Goal: Information Seeking & Learning: Learn about a topic

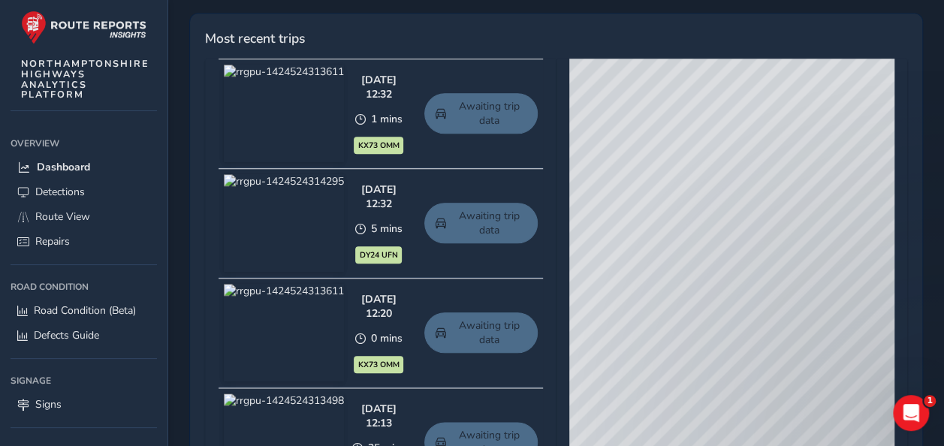
scroll to position [751, 0]
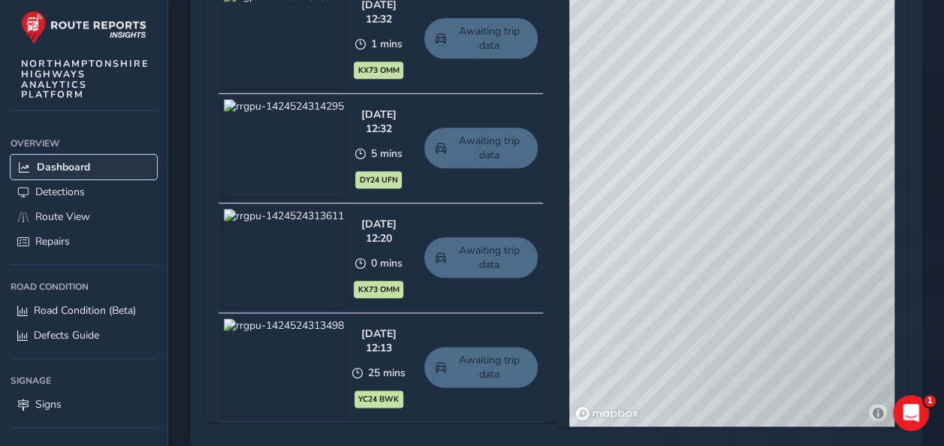
click at [63, 167] on span "Dashboard" at bounding box center [63, 167] width 53 height 14
click at [65, 192] on span "Detections" at bounding box center [60, 192] width 50 height 14
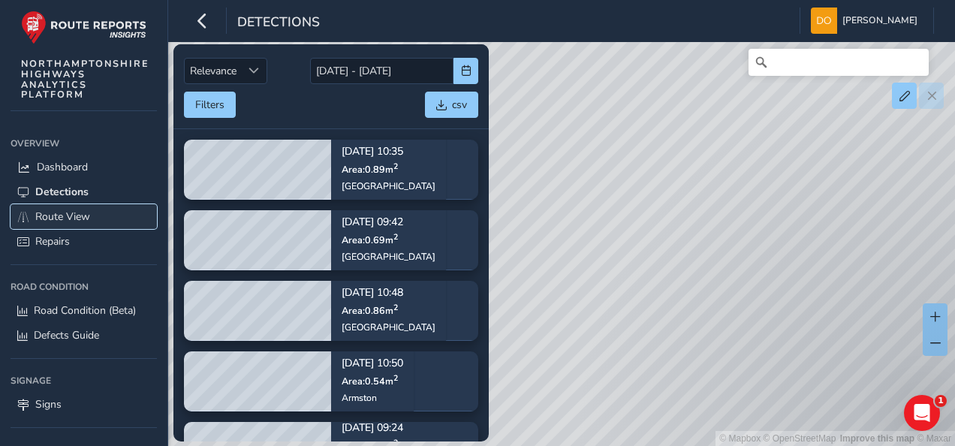
click at [81, 215] on span "Route View" at bounding box center [62, 217] width 55 height 14
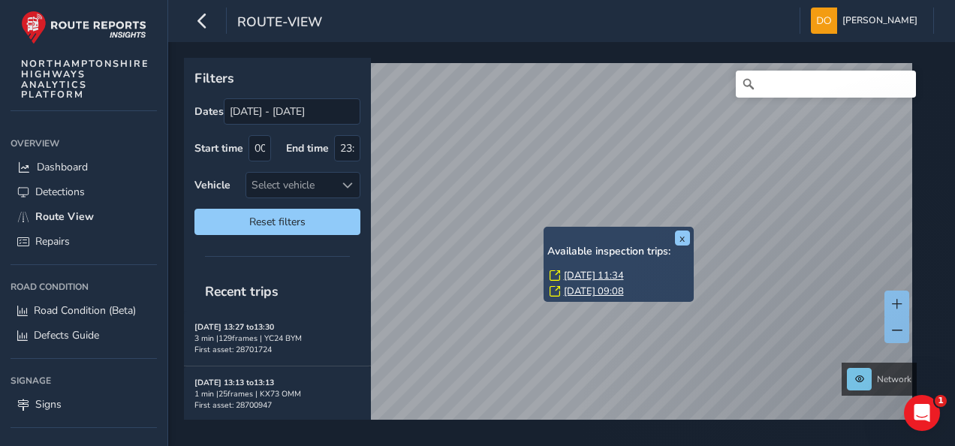
click at [589, 291] on link "Wed, 3 Sep, 09:08" at bounding box center [594, 292] width 60 height 14
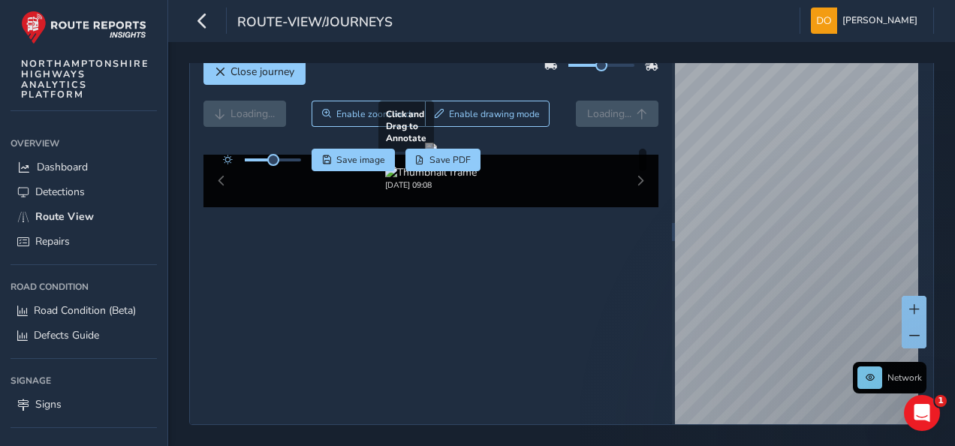
scroll to position [10, 0]
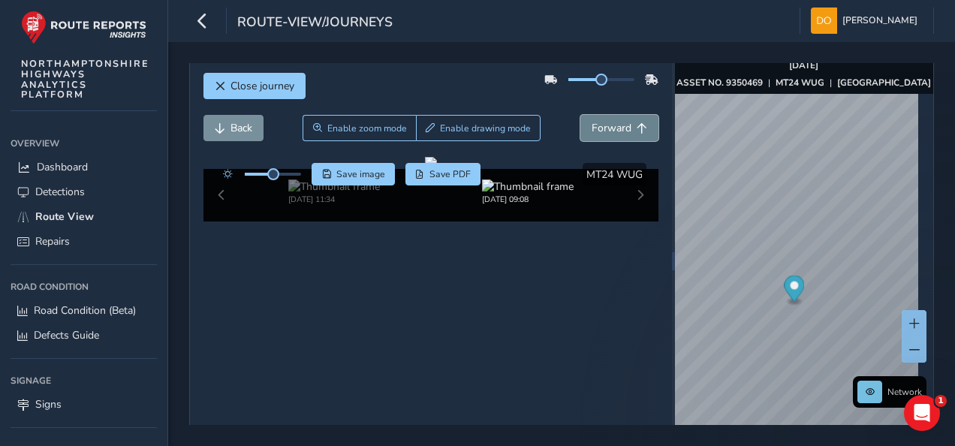
click at [610, 131] on span "Forward" at bounding box center [612, 128] width 40 height 14
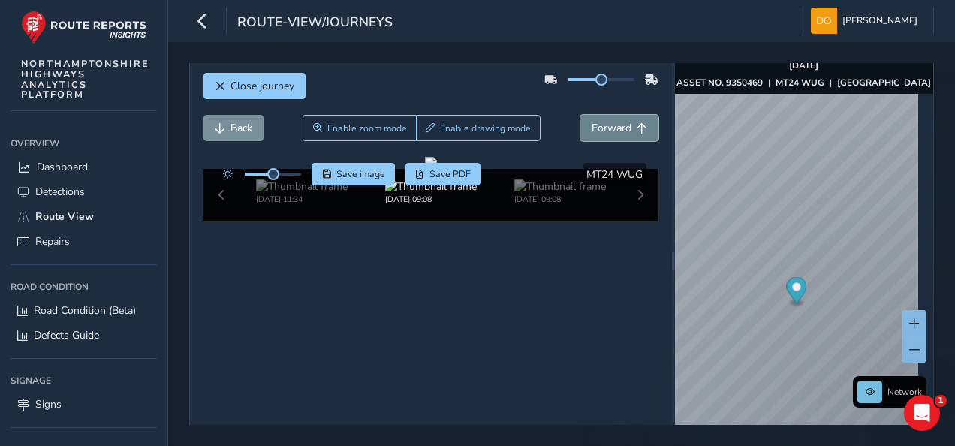
click at [610, 131] on span "Forward" at bounding box center [612, 128] width 40 height 14
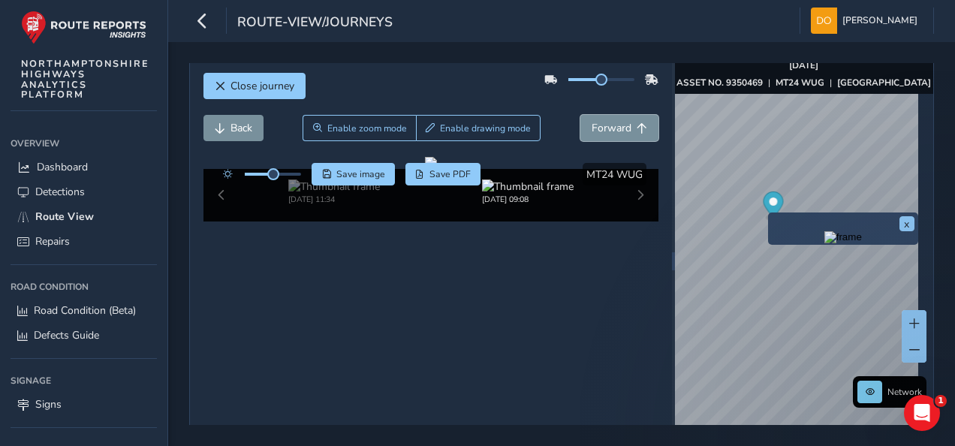
scroll to position [85, 0]
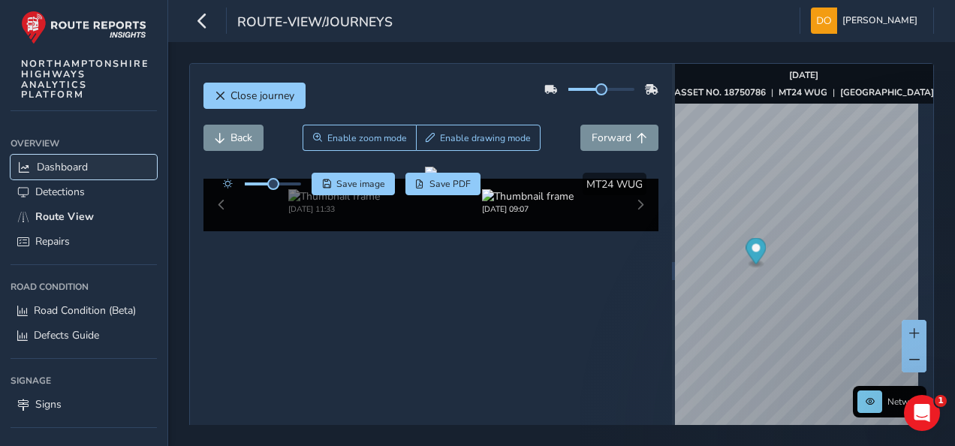
click at [71, 165] on span "Dashboard" at bounding box center [62, 167] width 51 height 14
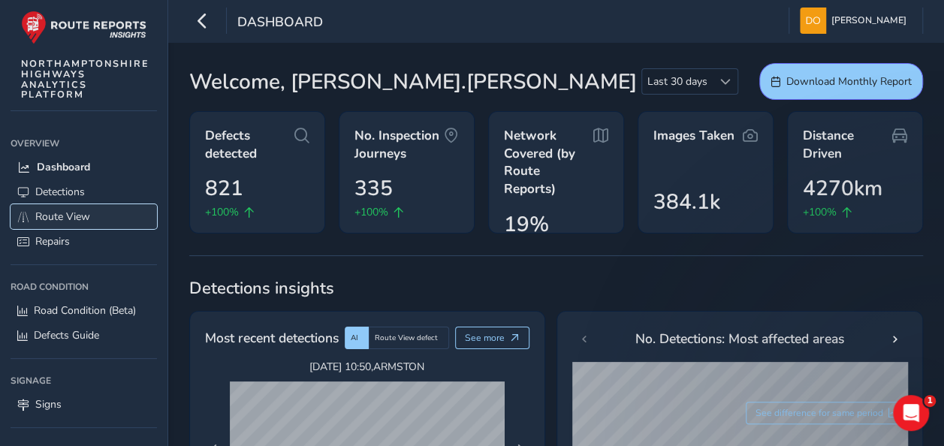
click at [68, 216] on span "Route View" at bounding box center [62, 217] width 55 height 14
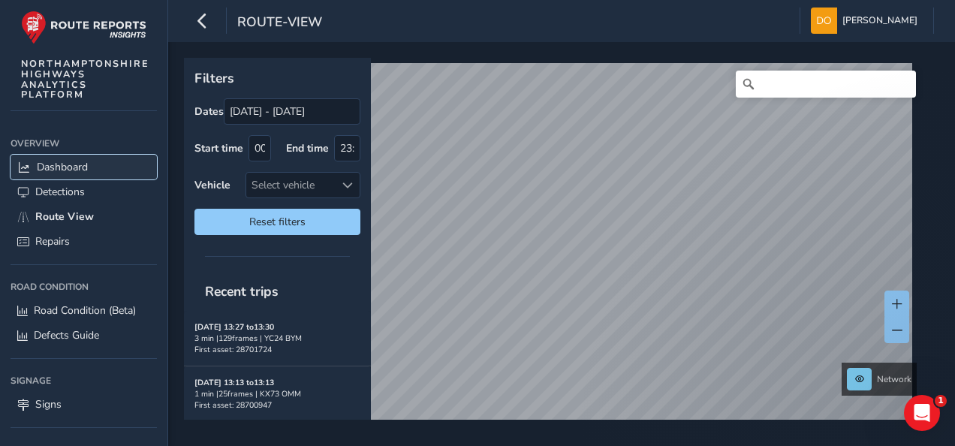
click at [55, 162] on span "Dashboard" at bounding box center [62, 167] width 51 height 14
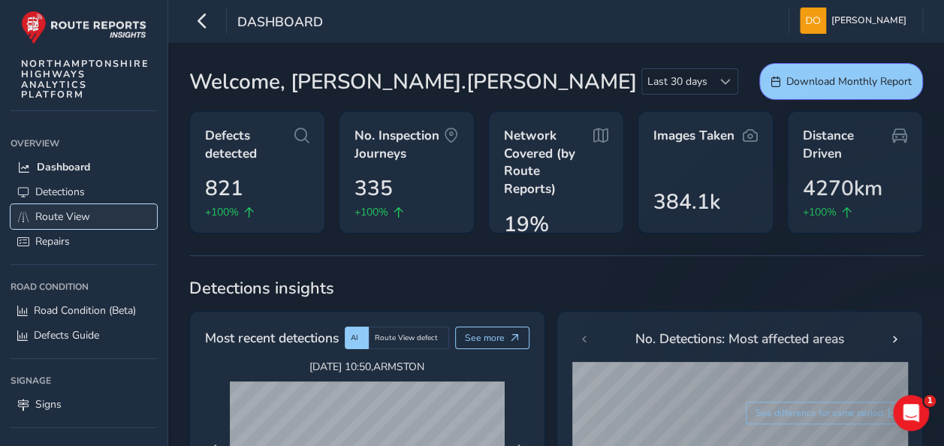
click at [75, 216] on span "Route View" at bounding box center [62, 217] width 55 height 14
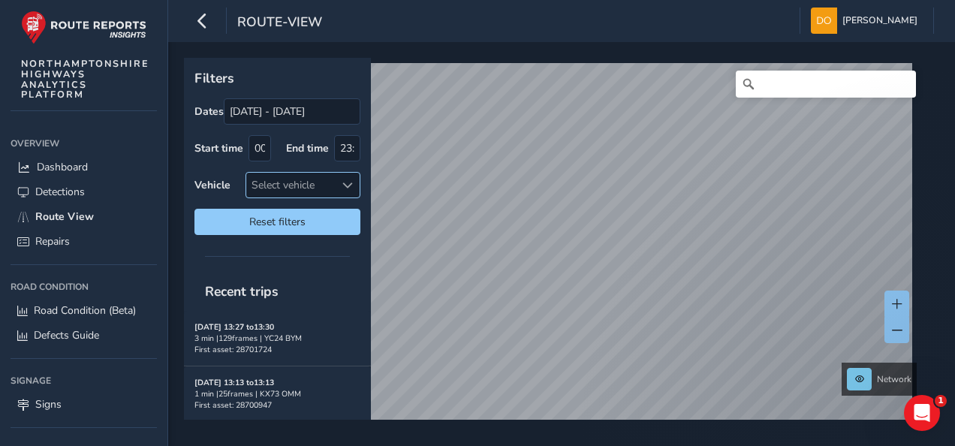
click at [340, 185] on div at bounding box center [347, 185] width 25 height 25
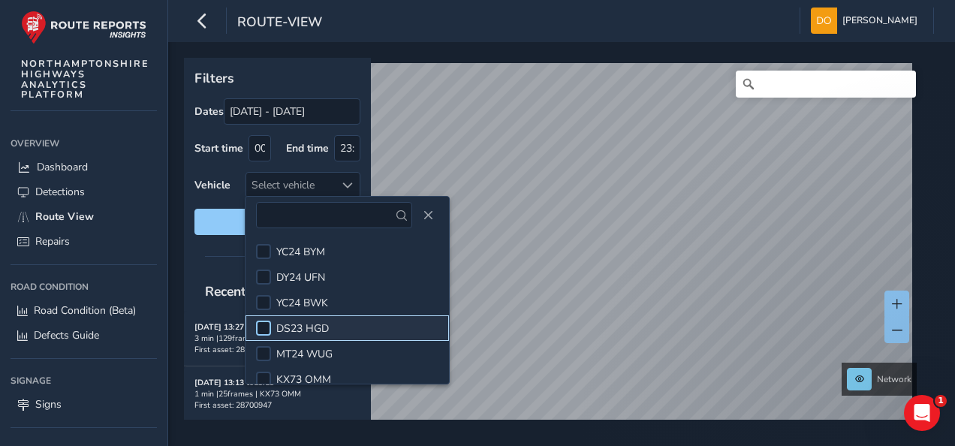
click at [270, 324] on div at bounding box center [263, 328] width 15 height 15
click at [209, 219] on span "Reset filters" at bounding box center [277, 222] width 143 height 14
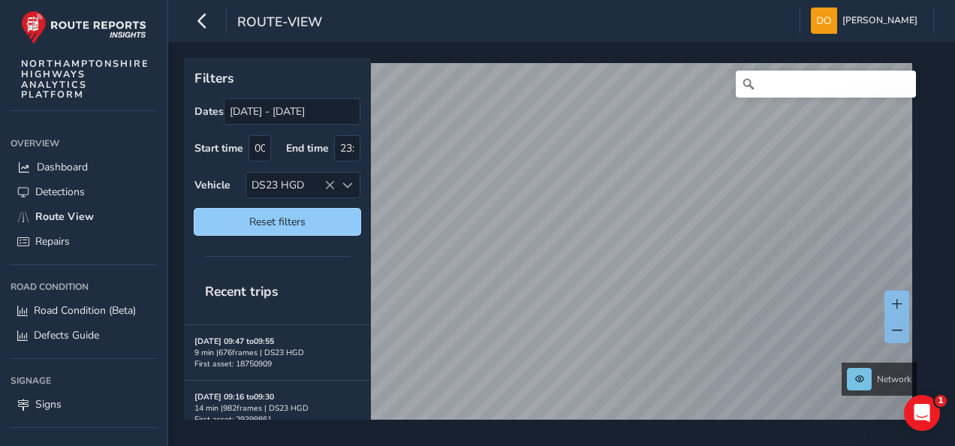
scroll to position [376, 0]
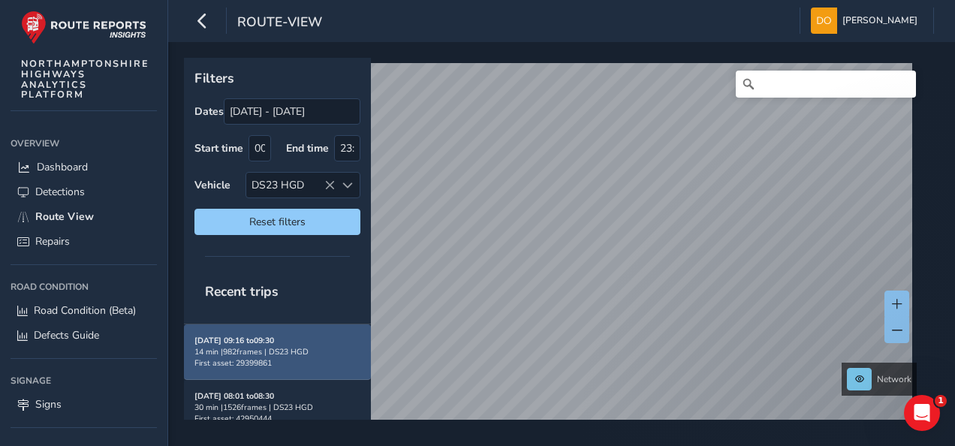
click at [274, 346] on div "14 min | 982 frames | DS23 HGD" at bounding box center [278, 351] width 166 height 11
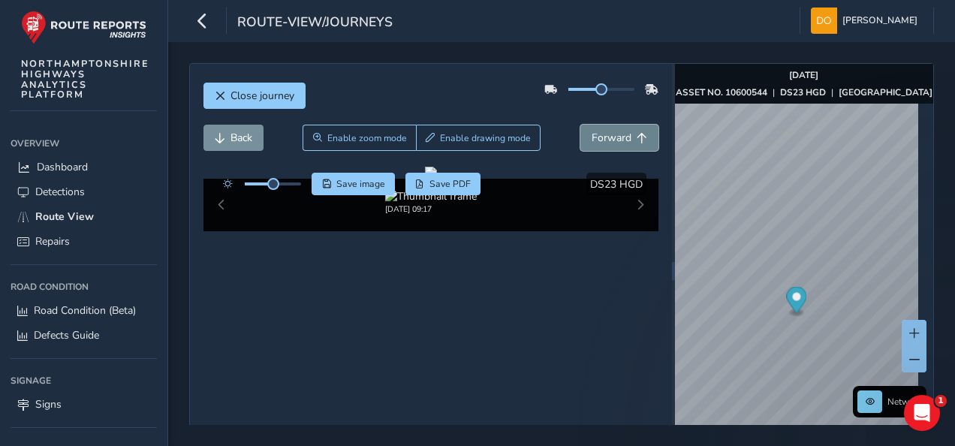
click at [599, 134] on span "Forward" at bounding box center [612, 138] width 40 height 14
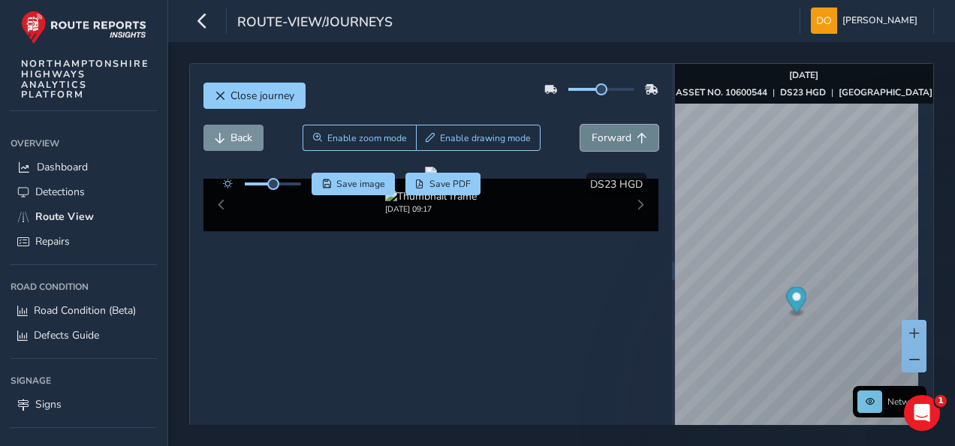
click at [599, 134] on span "Forward" at bounding box center [612, 138] width 40 height 14
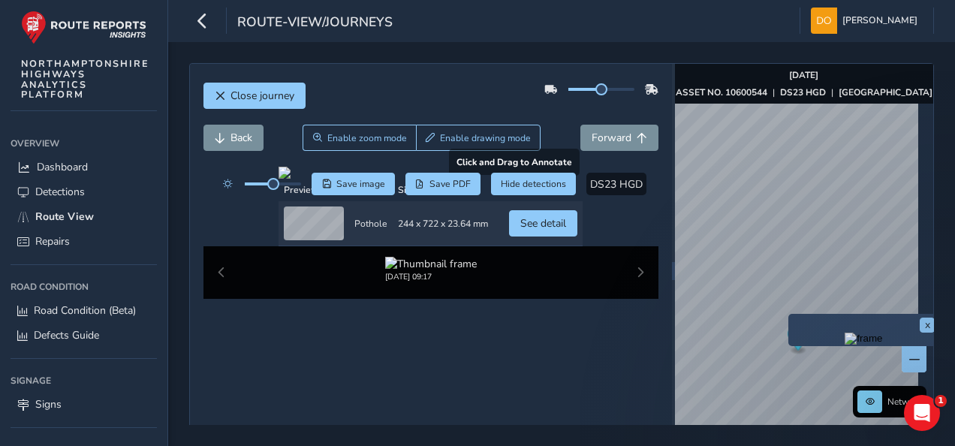
click at [488, 221] on div "Click to see detail" at bounding box center [512, 203] width 82 height 35
click at [475, 179] on div at bounding box center [431, 173] width 304 height 12
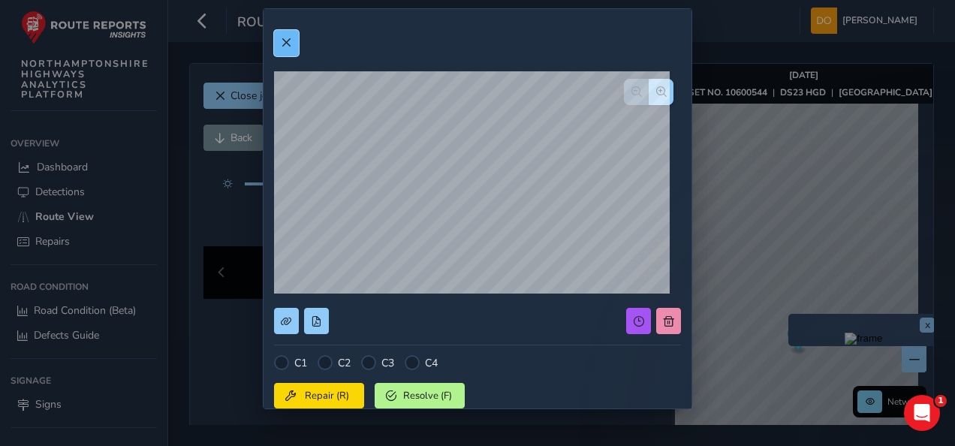
click at [285, 47] on span at bounding box center [286, 43] width 11 height 11
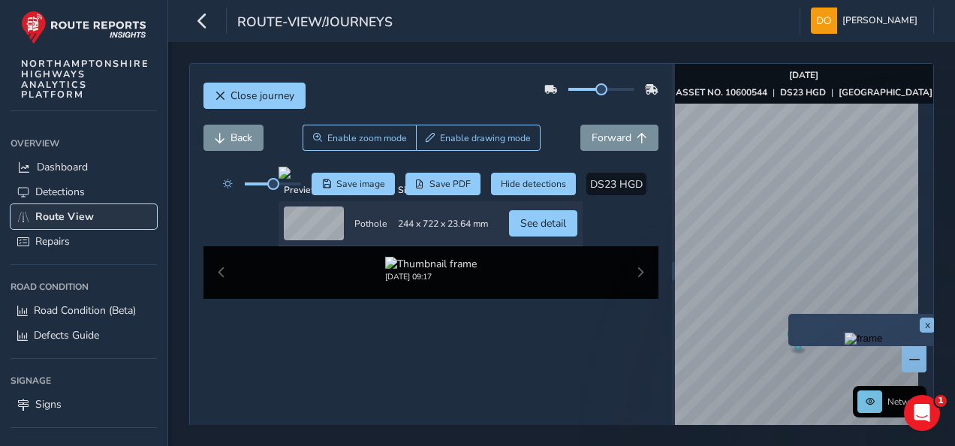
click at [60, 213] on span "Route View" at bounding box center [64, 217] width 59 height 14
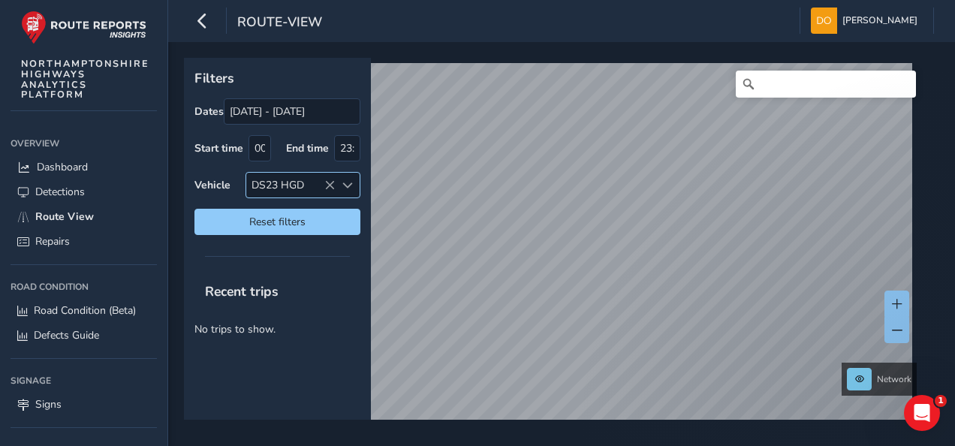
click at [330, 183] on icon at bounding box center [330, 185] width 11 height 11
click at [263, 218] on span "Reset filters" at bounding box center [277, 222] width 143 height 14
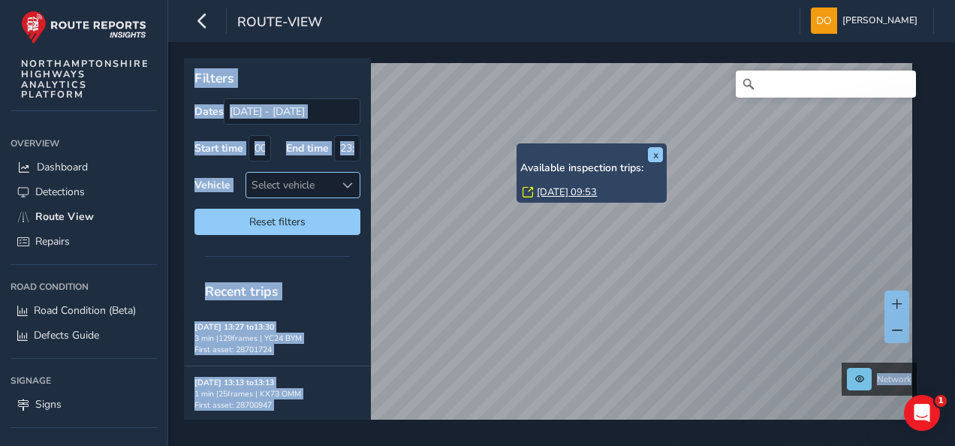
click at [318, 71] on p "Filters" at bounding box center [278, 78] width 166 height 20
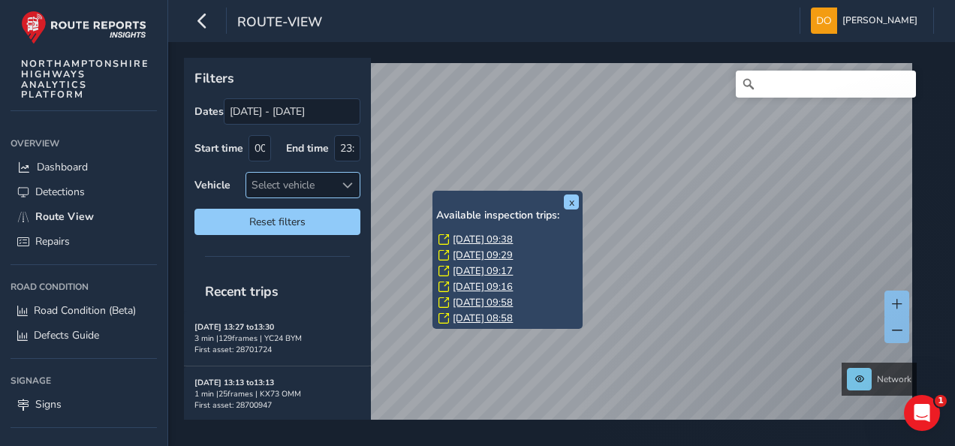
click at [476, 237] on link "Thu, 4 Sep, 09:38" at bounding box center [483, 240] width 60 height 14
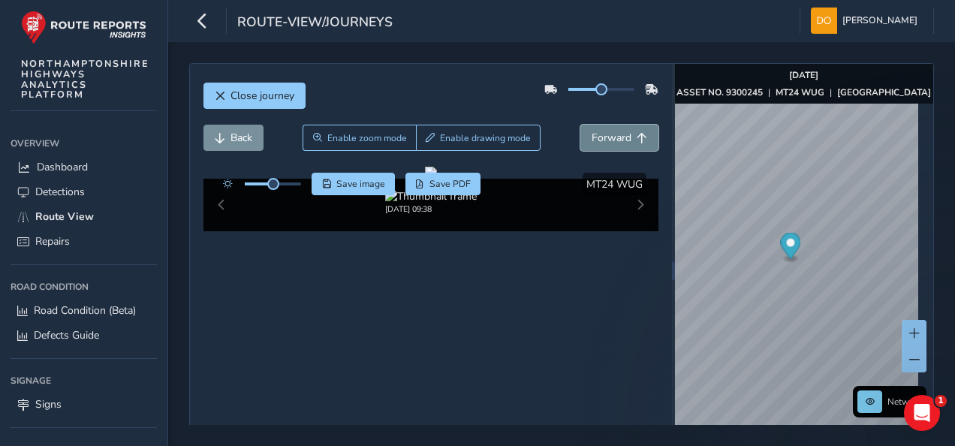
click at [605, 140] on span "Forward" at bounding box center [612, 138] width 40 height 14
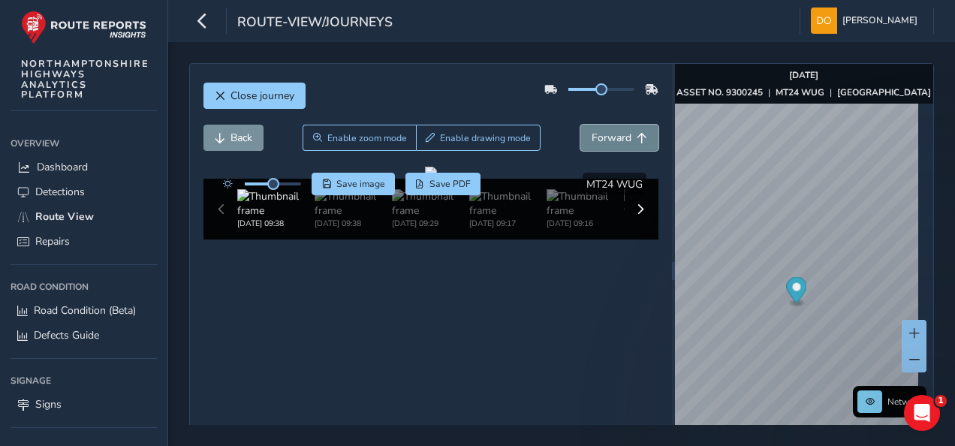
click at [605, 140] on span "Forward" at bounding box center [612, 138] width 40 height 14
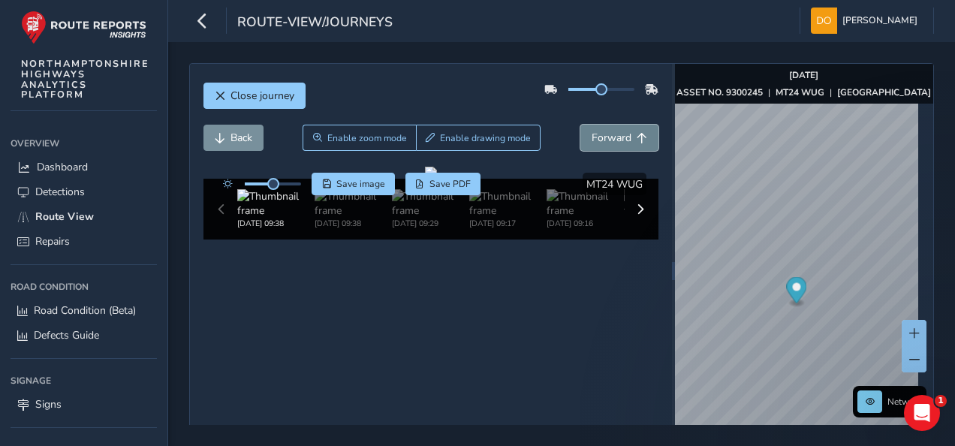
click at [605, 140] on span "Forward" at bounding box center [612, 138] width 40 height 14
click at [608, 134] on span "Forward" at bounding box center [612, 138] width 40 height 14
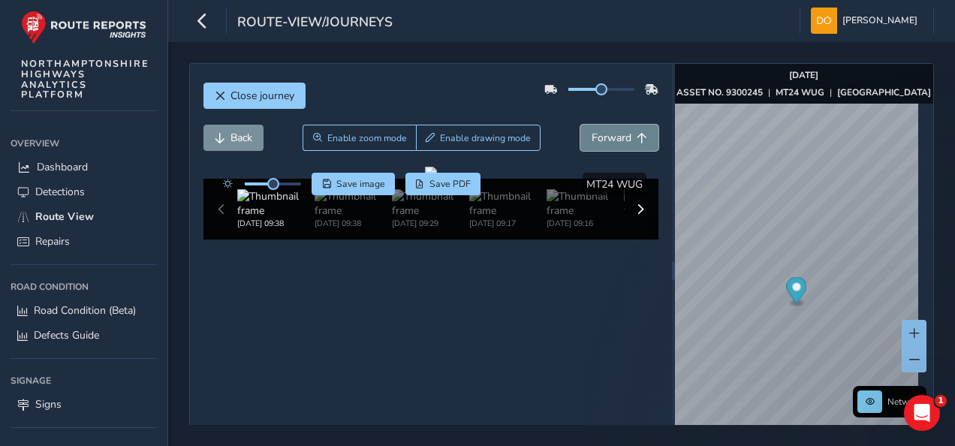
click at [608, 134] on span "Forward" at bounding box center [612, 138] width 40 height 14
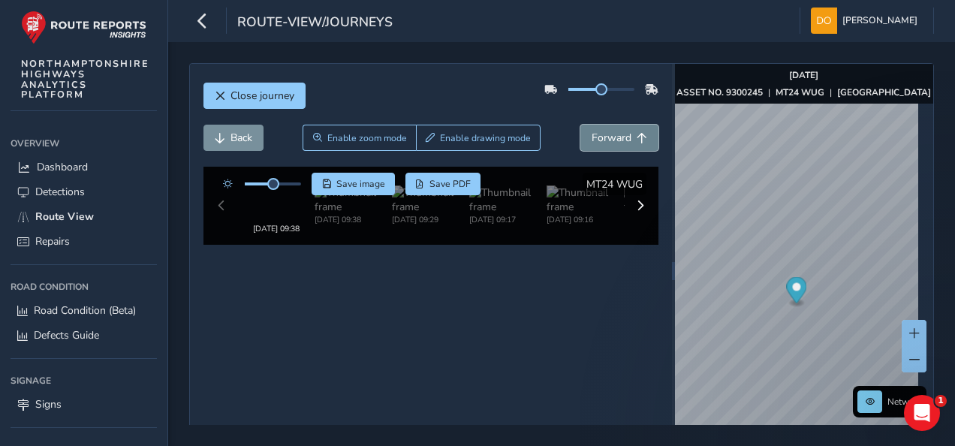
click at [608, 134] on span "Forward" at bounding box center [612, 138] width 40 height 14
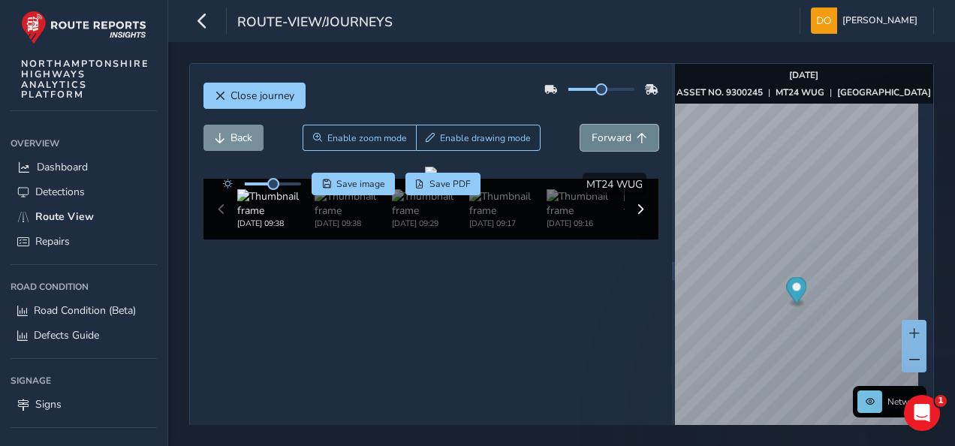
click at [608, 134] on span "Forward" at bounding box center [612, 138] width 40 height 14
click at [604, 138] on span "Forward" at bounding box center [612, 138] width 40 height 14
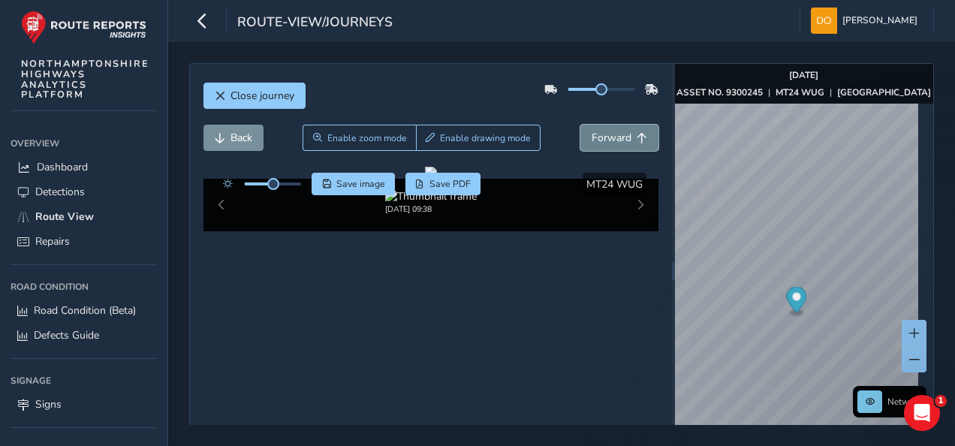
click at [608, 134] on span "Forward" at bounding box center [612, 138] width 40 height 14
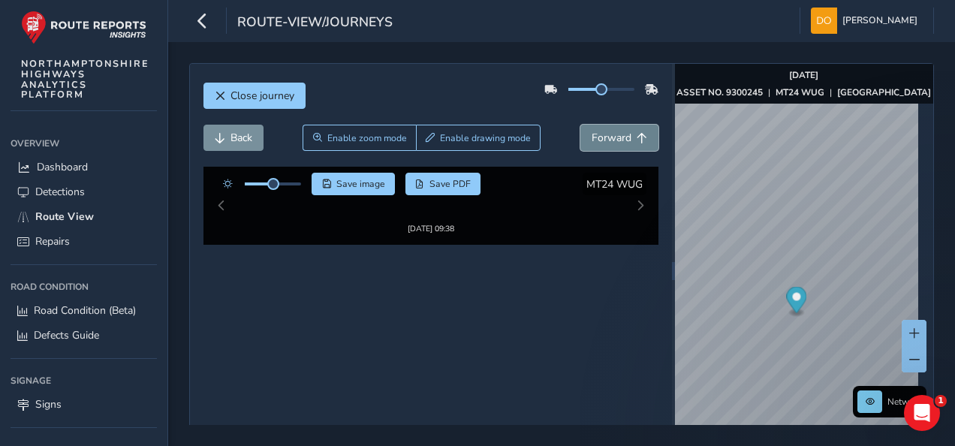
click at [608, 137] on span "Forward" at bounding box center [612, 138] width 40 height 14
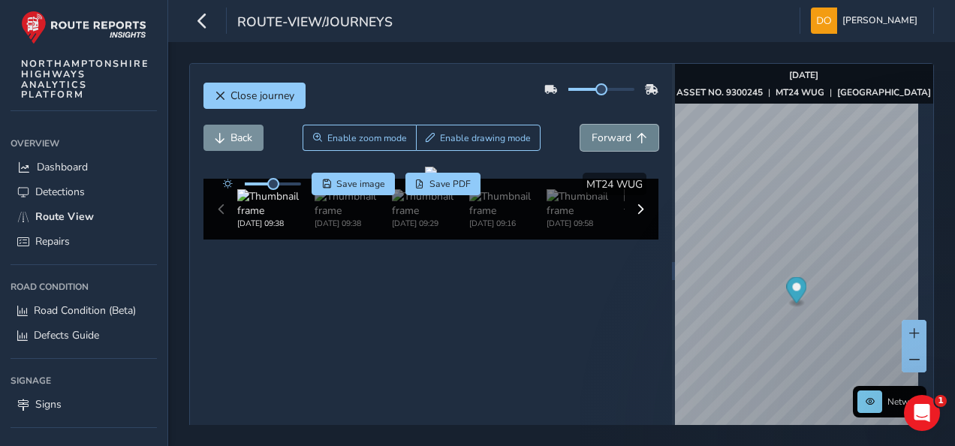
click at [608, 137] on span "Forward" at bounding box center [612, 138] width 40 height 14
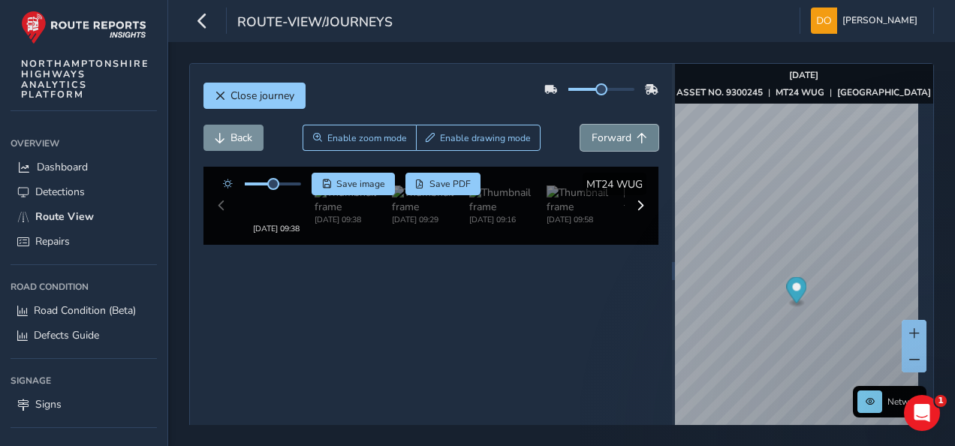
click at [608, 137] on span "Forward" at bounding box center [612, 138] width 40 height 14
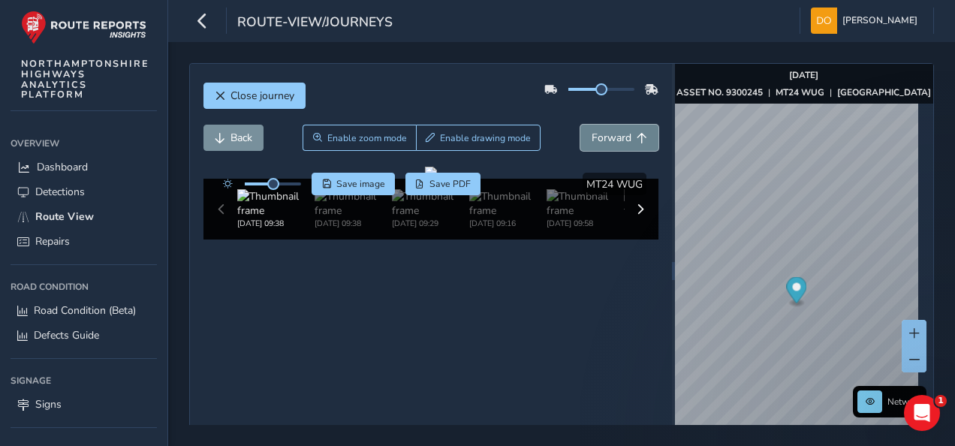
click at [608, 137] on span "Forward" at bounding box center [612, 138] width 40 height 14
click at [294, 92] on button "Close journey" at bounding box center [255, 96] width 102 height 26
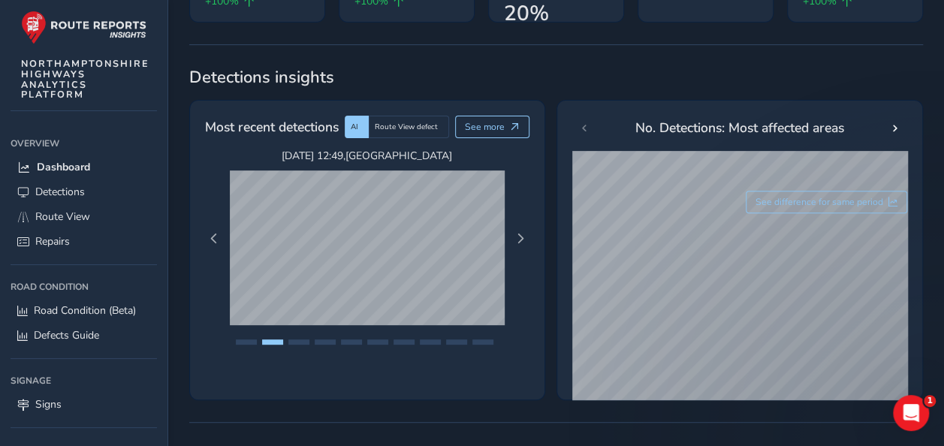
scroll to position [225, 0]
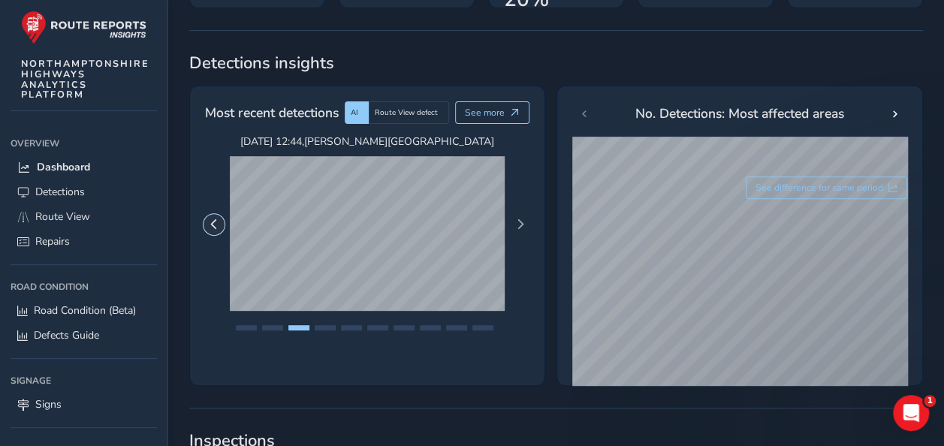
click at [210, 229] on button "Previous Page" at bounding box center [214, 224] width 21 height 21
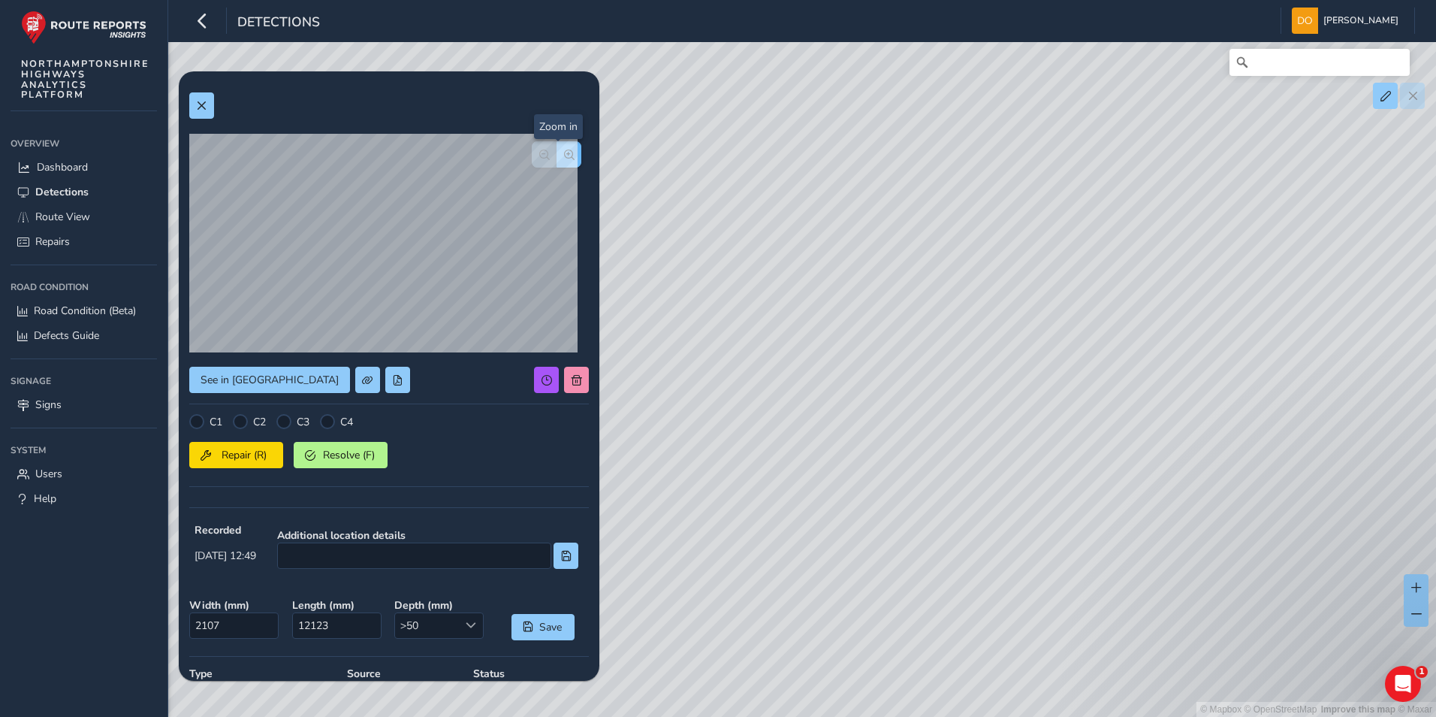
click at [564, 156] on span "button" at bounding box center [569, 154] width 11 height 11
click at [533, 146] on button "button" at bounding box center [544, 154] width 25 height 26
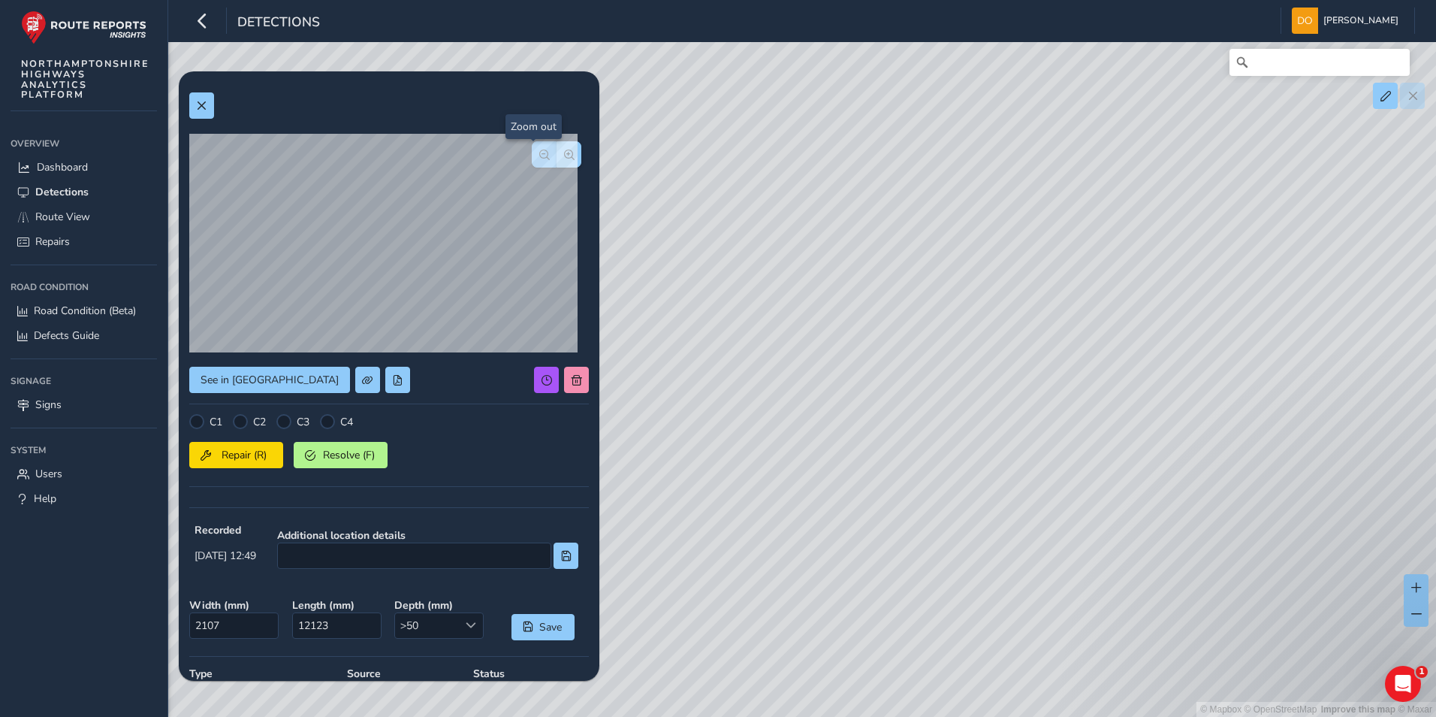
click at [533, 146] on button "button" at bounding box center [544, 154] width 25 height 26
click at [206, 104] on span at bounding box center [201, 106] width 11 height 11
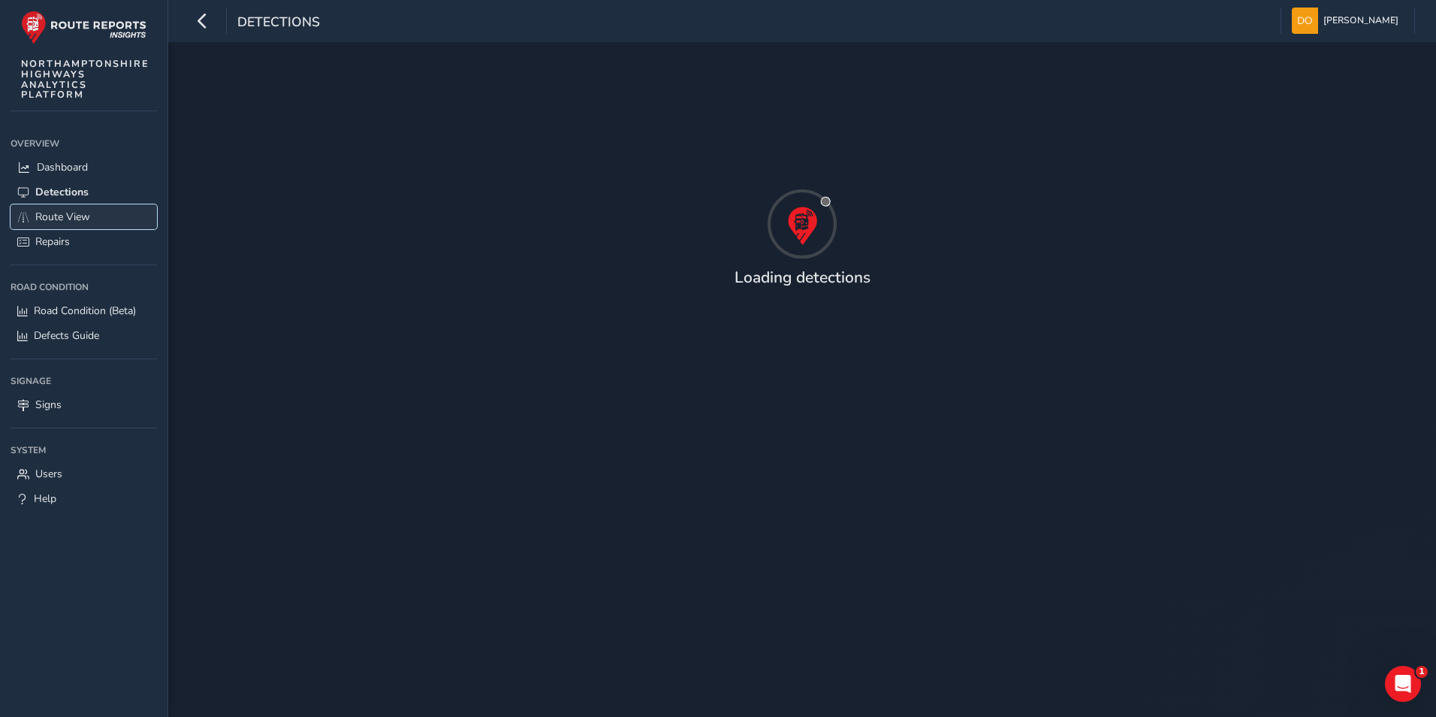
click at [65, 214] on span "Route View" at bounding box center [62, 217] width 55 height 14
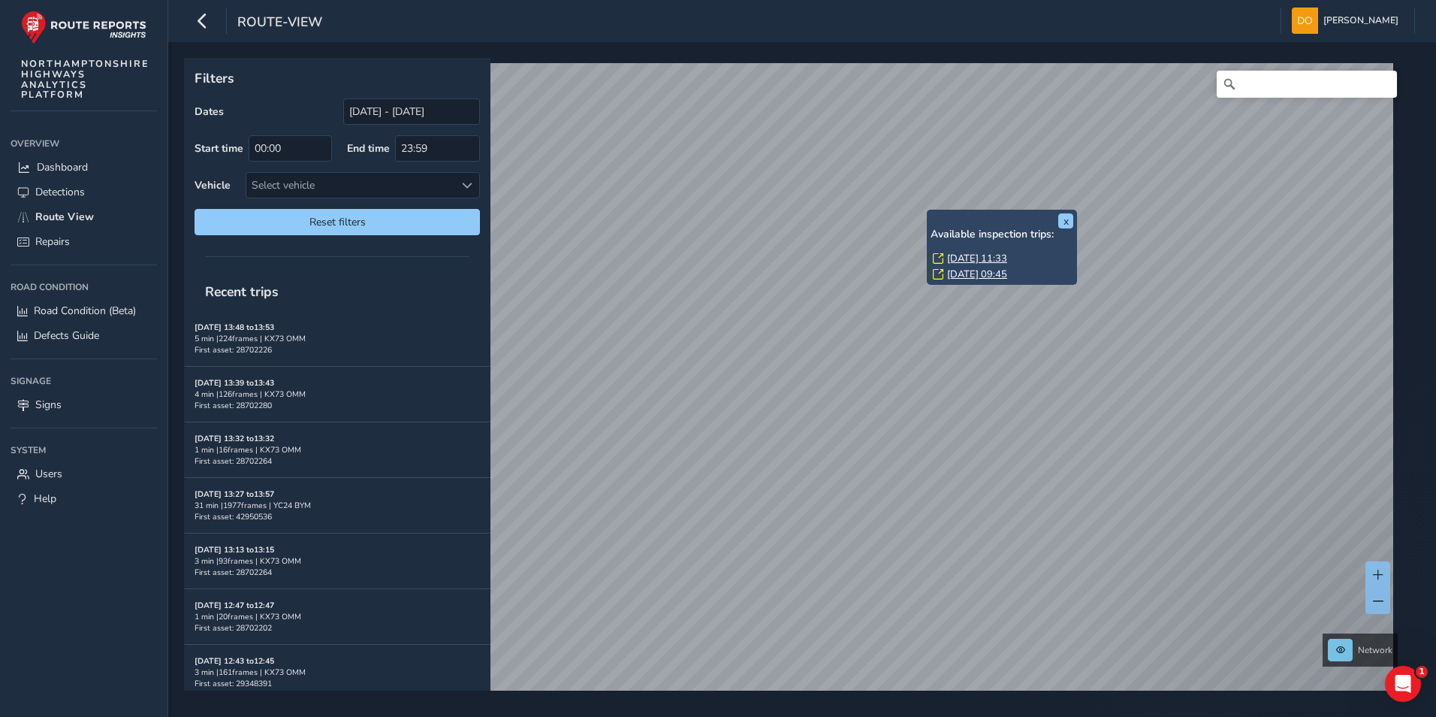
click at [952, 255] on link "[DATE] 11:33" at bounding box center [977, 259] width 60 height 14
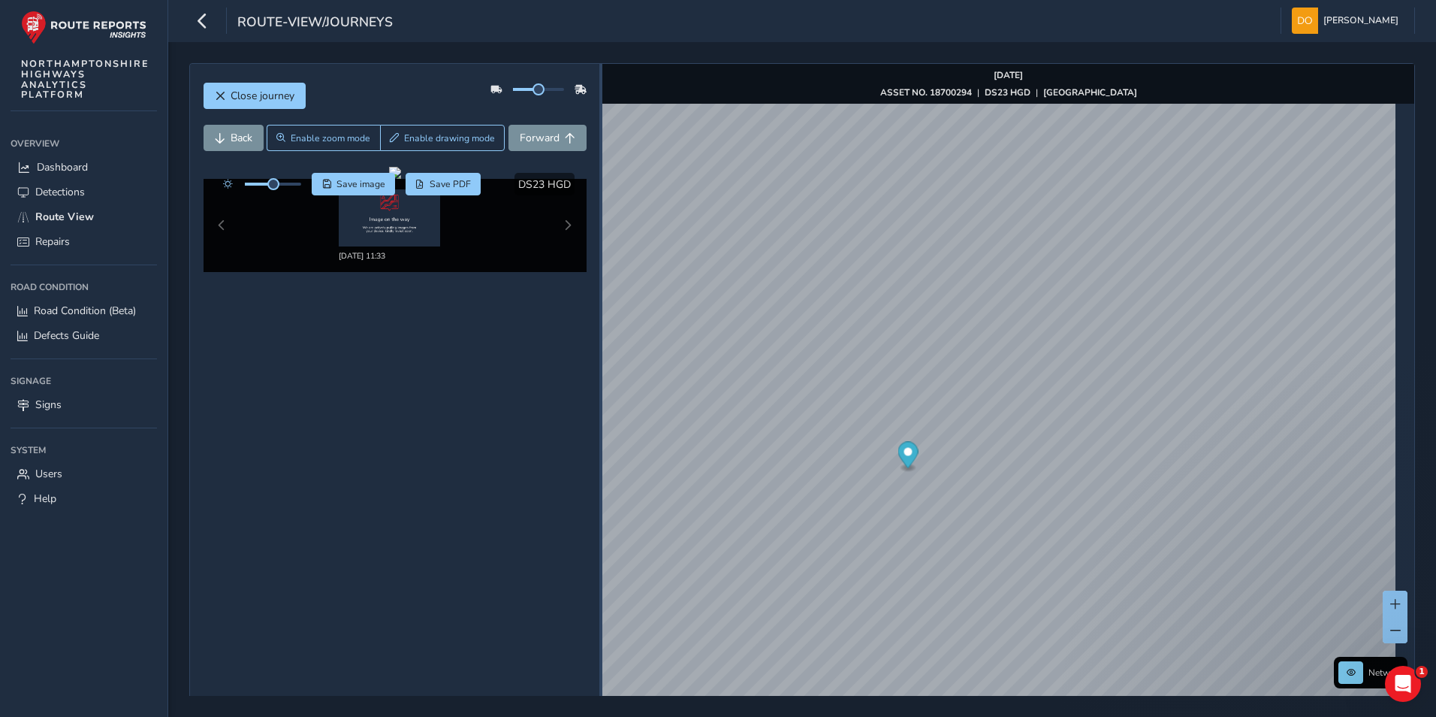
drag, startPoint x: 977, startPoint y: 184, endPoint x: 596, endPoint y: 235, distance: 385.0
click at [599, 235] on div at bounding box center [600, 406] width 3 height 684
click at [554, 137] on span "Forward" at bounding box center [540, 138] width 40 height 14
click at [877, 445] on div "x" at bounding box center [950, 464] width 150 height 32
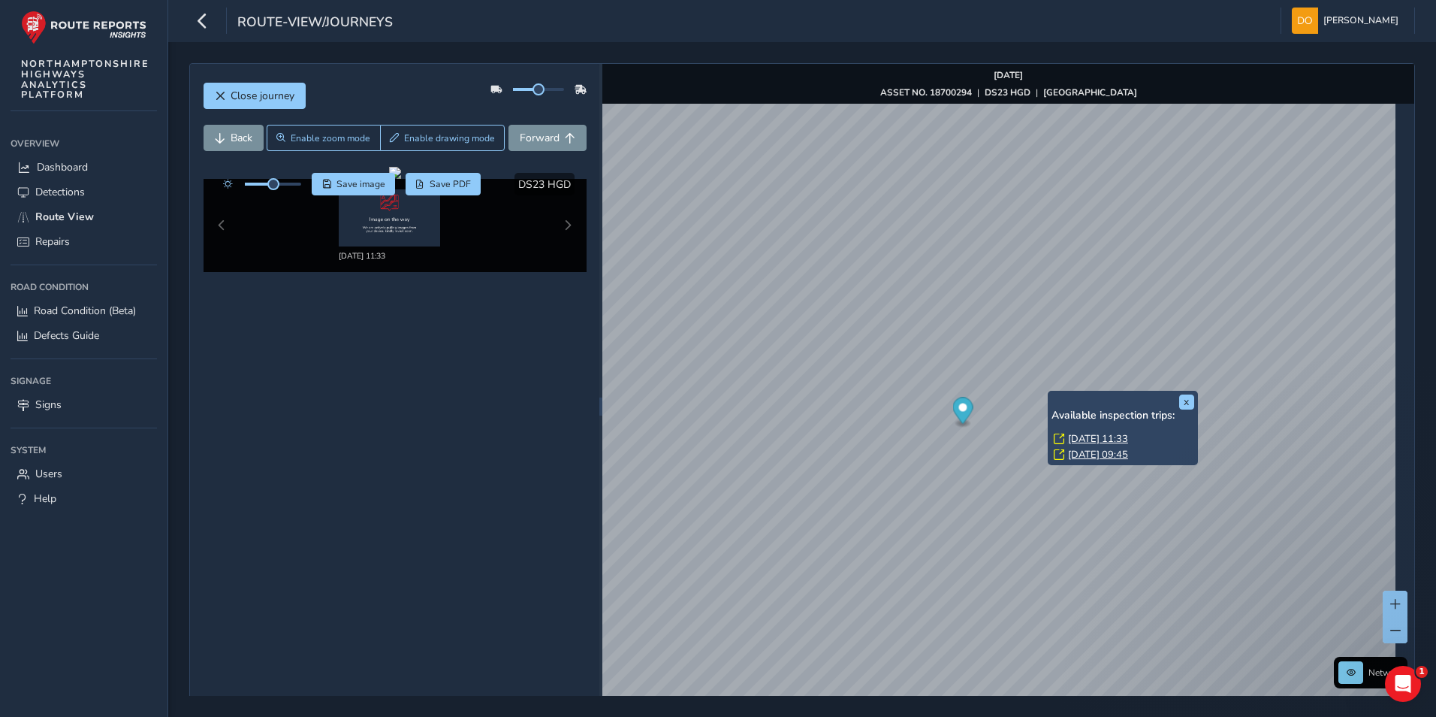
click at [955, 438] on link "[DATE] 11:33" at bounding box center [1098, 439] width 60 height 14
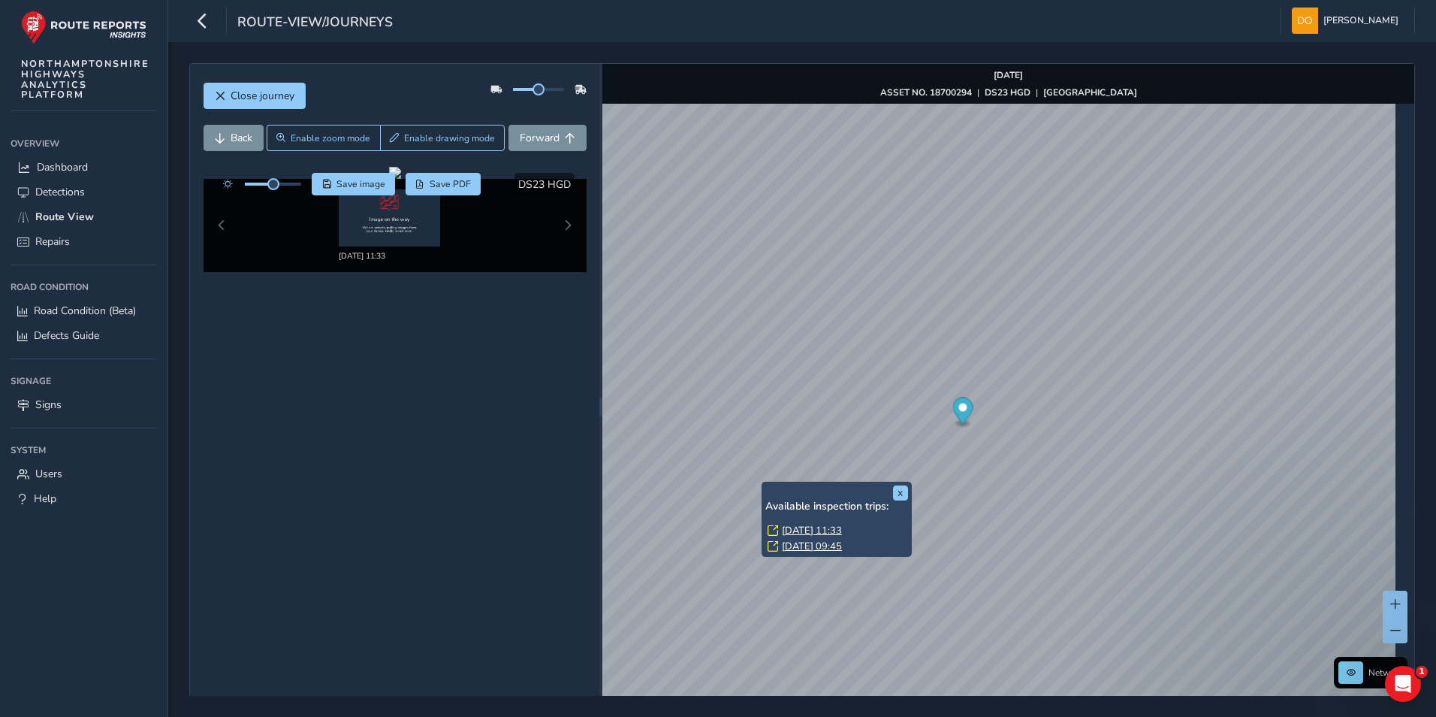
click at [799, 445] on link "[DATE] 11:33" at bounding box center [812, 531] width 60 height 14
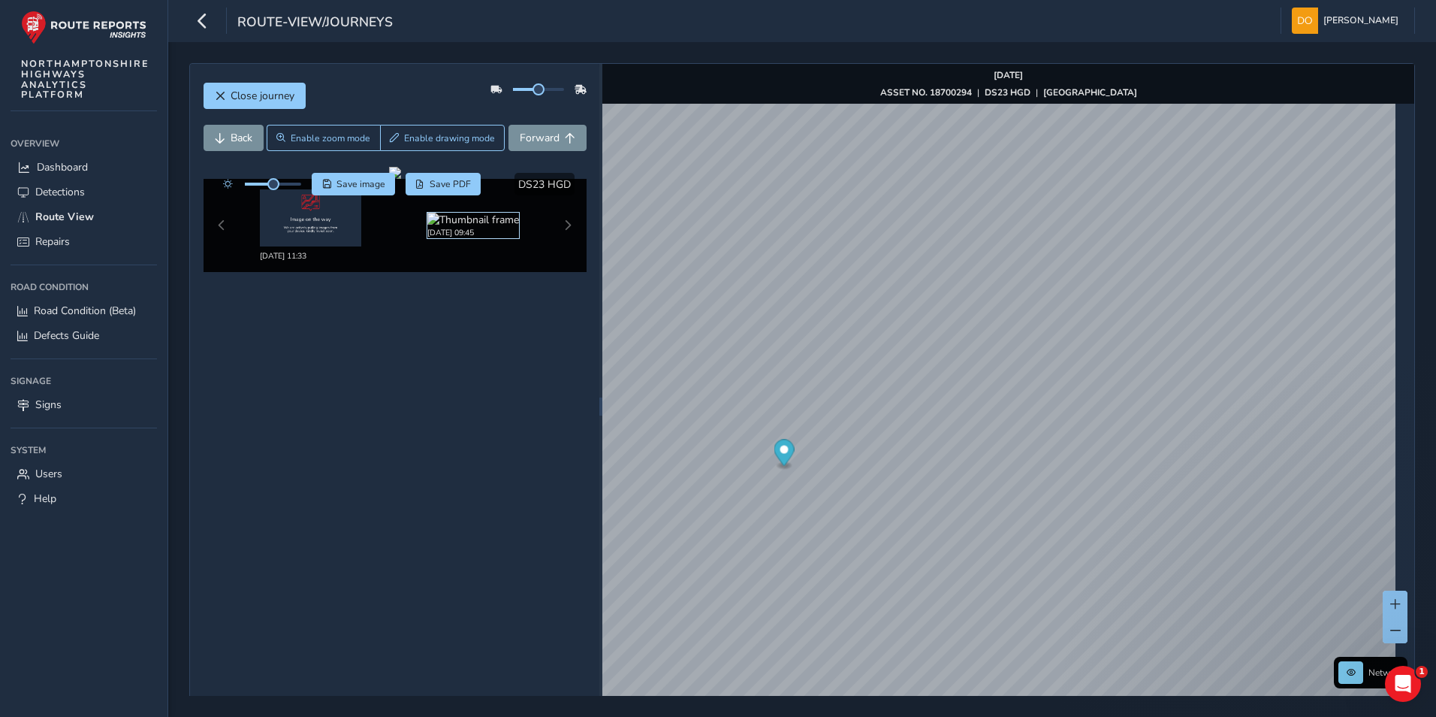
click at [456, 224] on img at bounding box center [473, 220] width 92 height 14
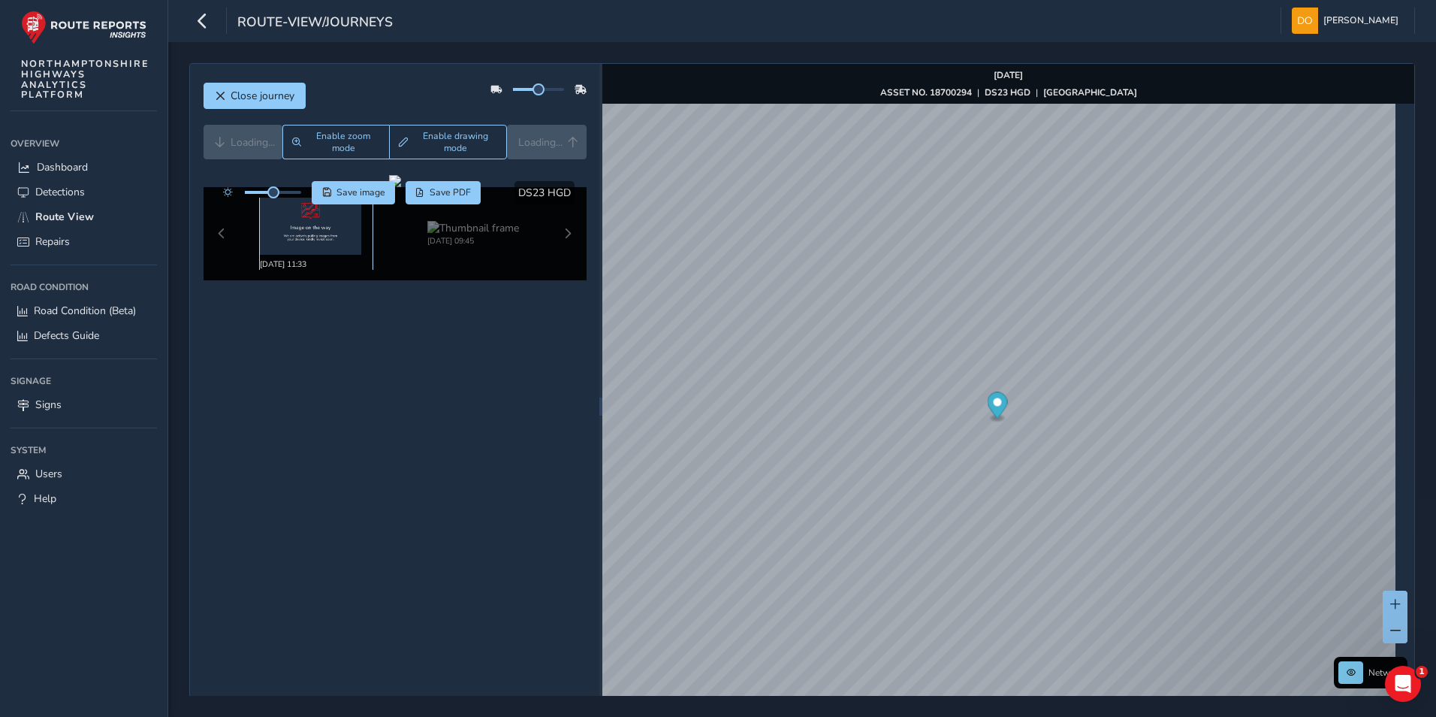
click at [332, 239] on img at bounding box center [310, 226] width 101 height 57
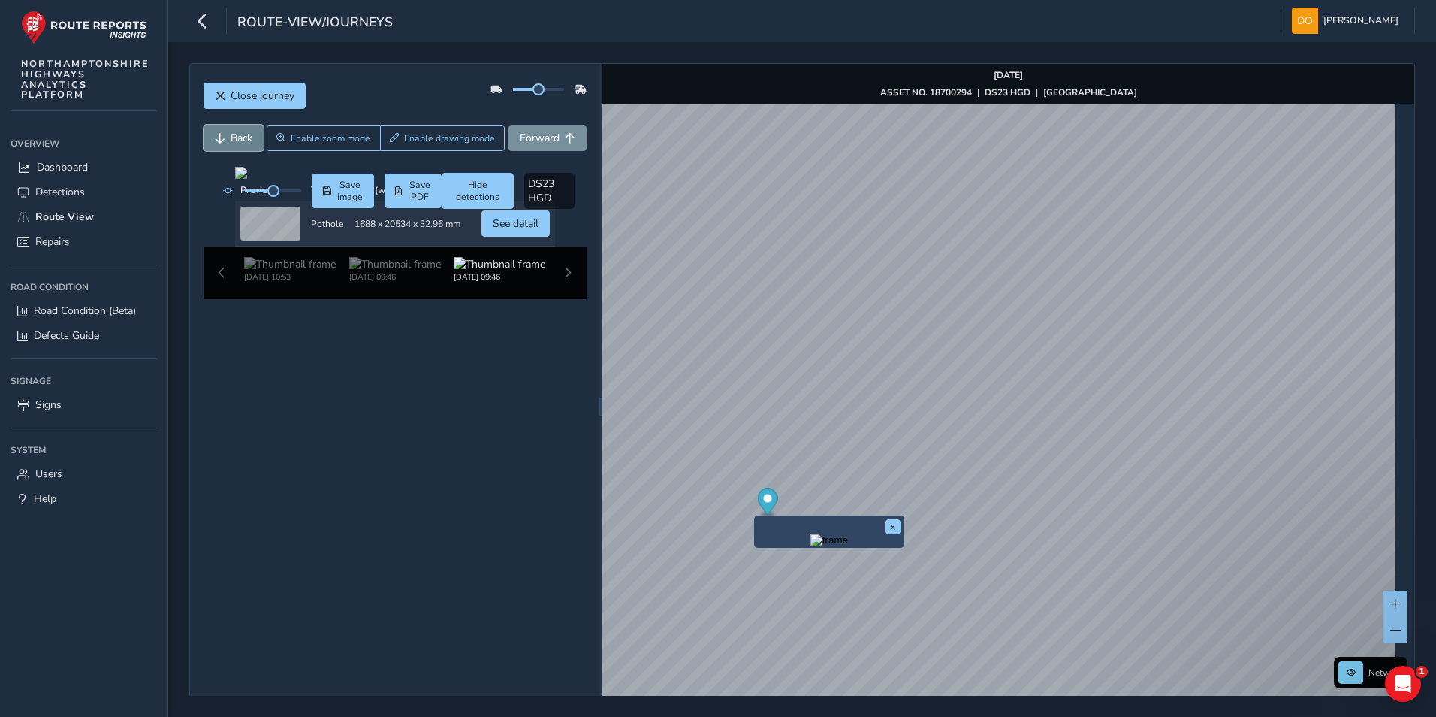
click at [244, 134] on span "Back" at bounding box center [242, 138] width 22 height 14
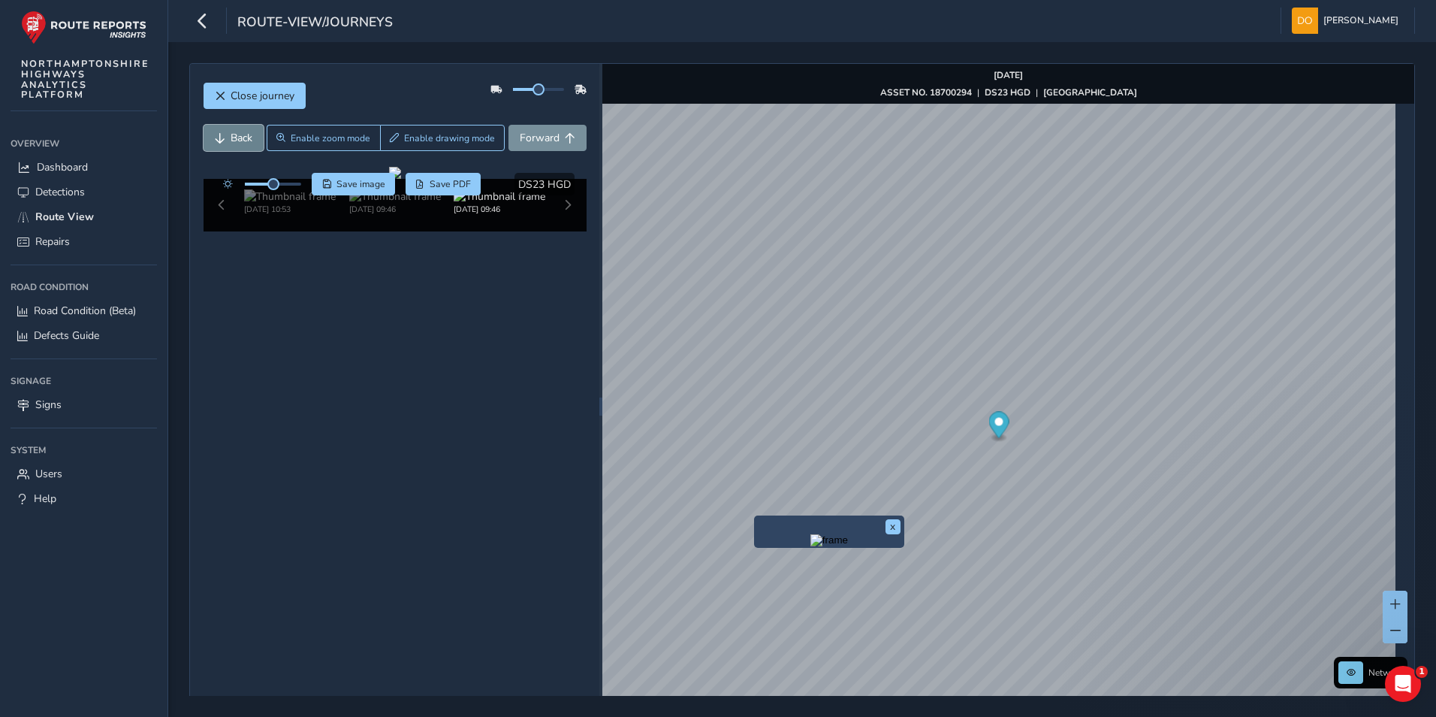
click at [244, 134] on span "Back" at bounding box center [242, 138] width 22 height 14
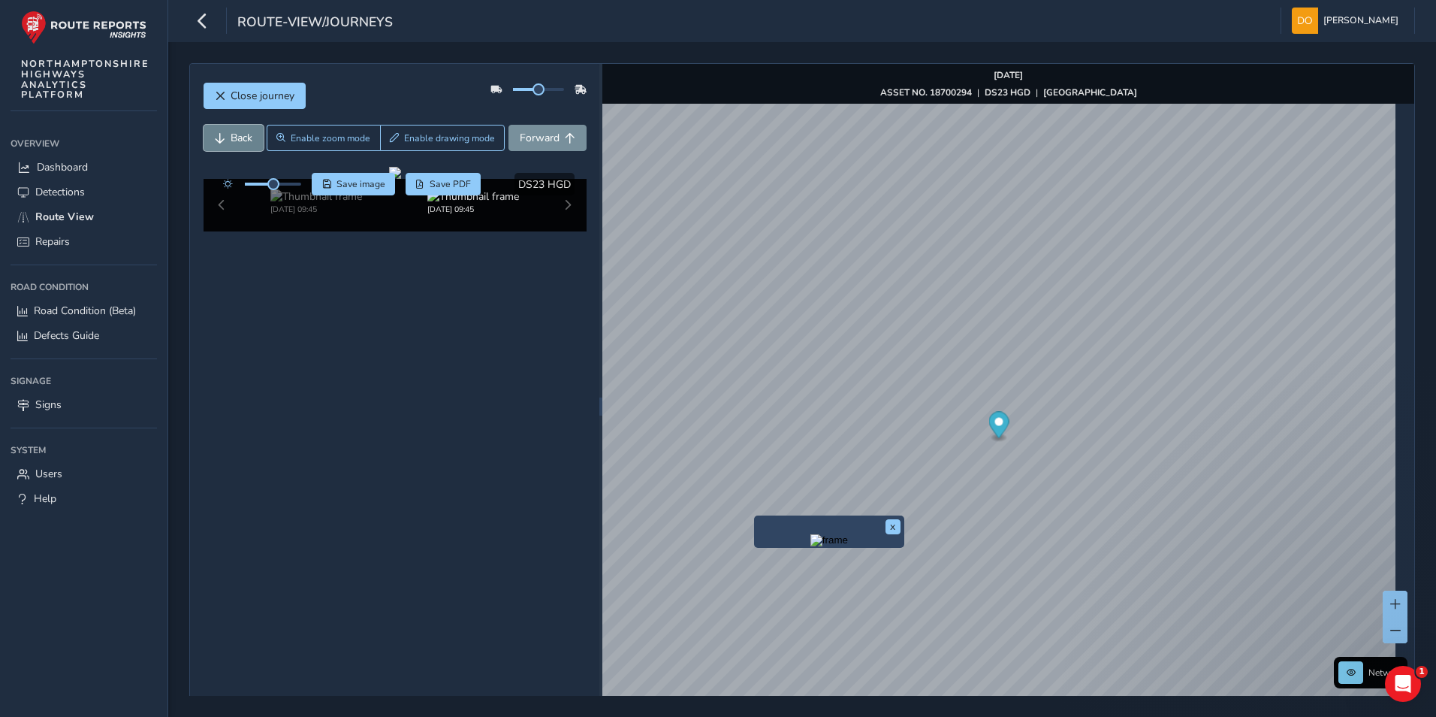
click at [244, 134] on span "Back" at bounding box center [242, 138] width 22 height 14
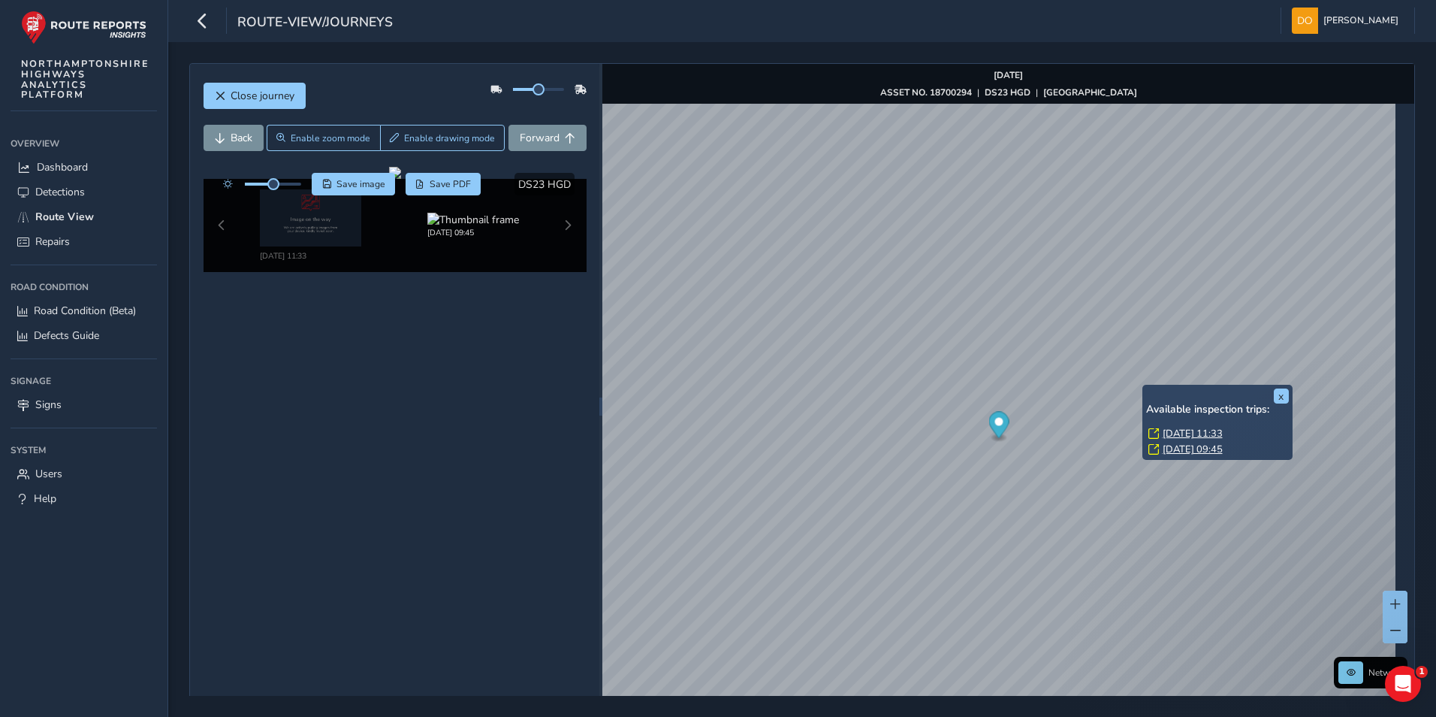
click at [955, 386] on div "x Available inspection trips: [GEOGRAPHIC_DATA][DATE] 11:33 [DATE] 09:45" at bounding box center [1218, 422] width 150 height 75
click at [955, 433] on link "[DATE] 11:33" at bounding box center [1193, 434] width 60 height 14
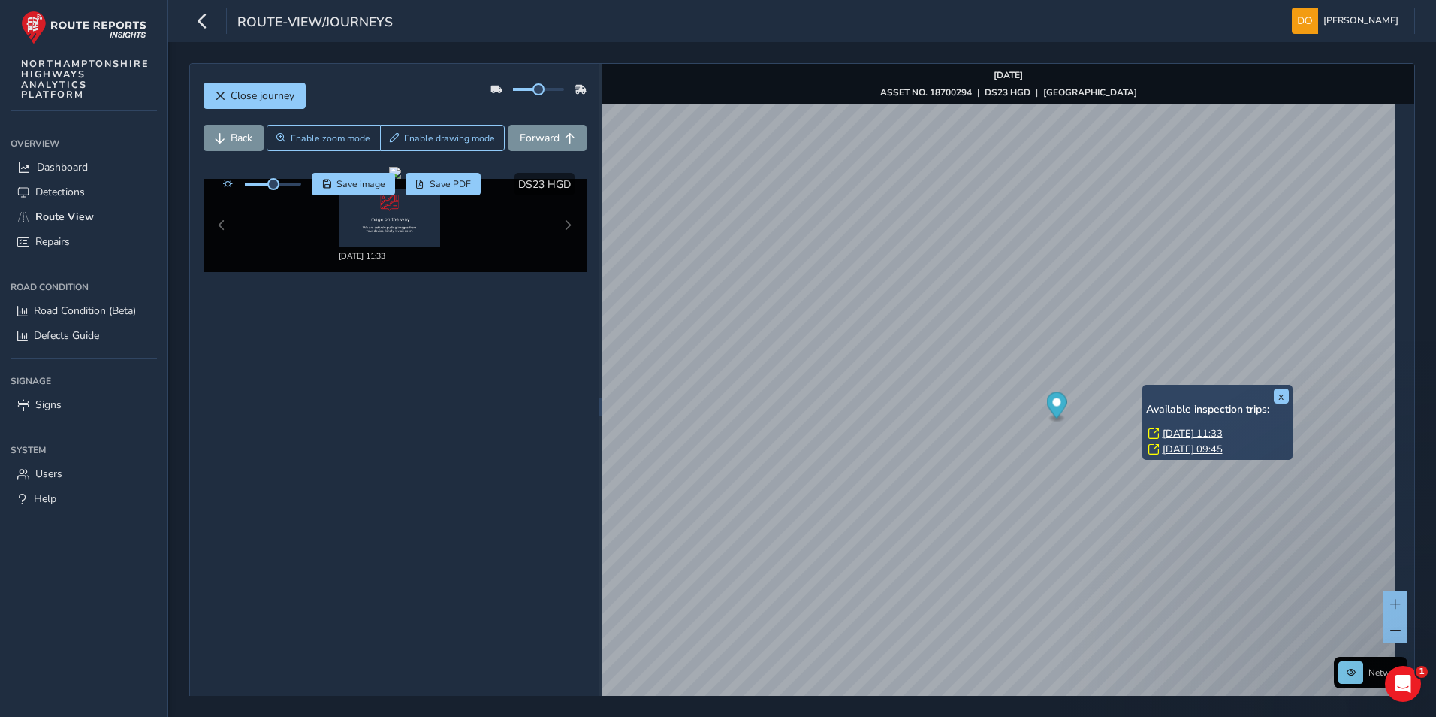
click at [955, 445] on link "[DATE] 09:45" at bounding box center [1193, 449] width 60 height 14
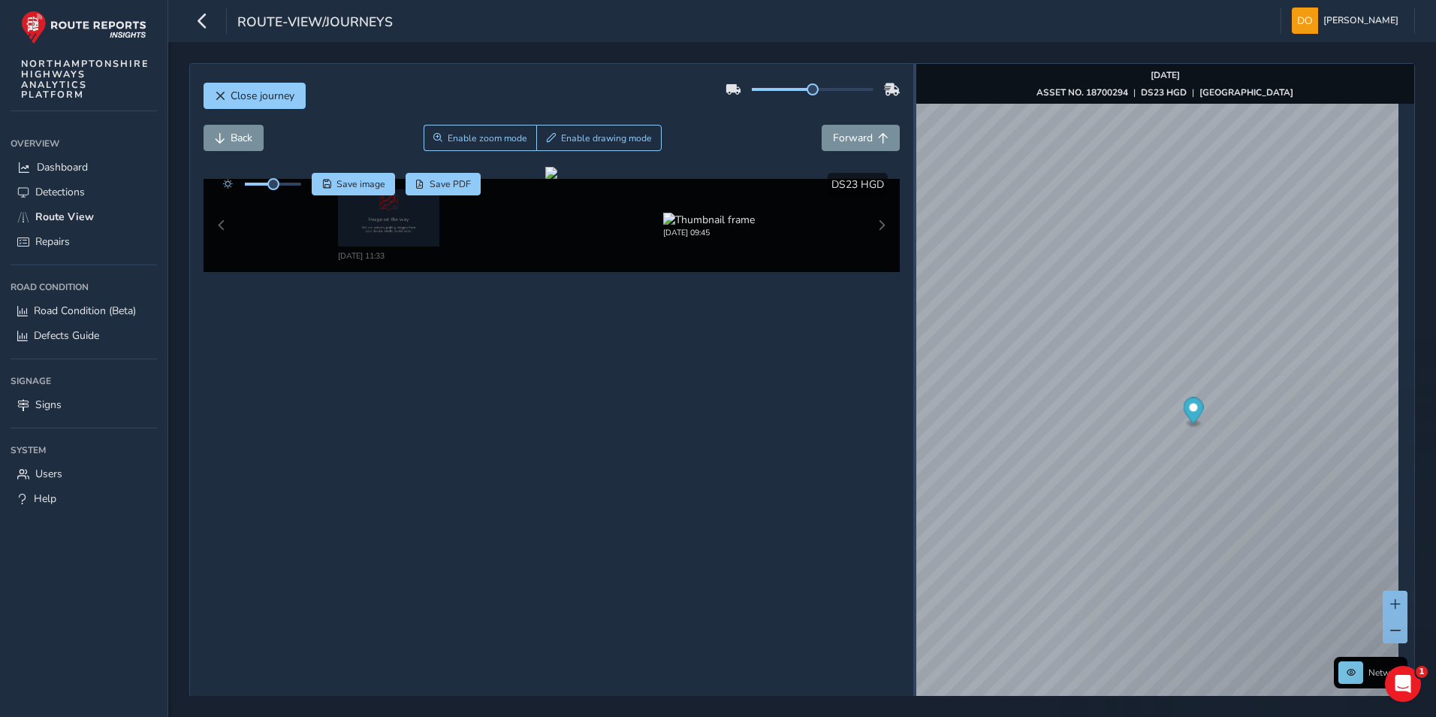
drag, startPoint x: 596, startPoint y: 262, endPoint x: 907, endPoint y: 308, distance: 314.3
click at [913, 308] on div at bounding box center [914, 406] width 3 height 684
click at [856, 130] on button "Forward" at bounding box center [861, 138] width 78 height 26
click at [245, 137] on span "Back" at bounding box center [242, 138] width 22 height 14
